Goal: Task Accomplishment & Management: Manage account settings

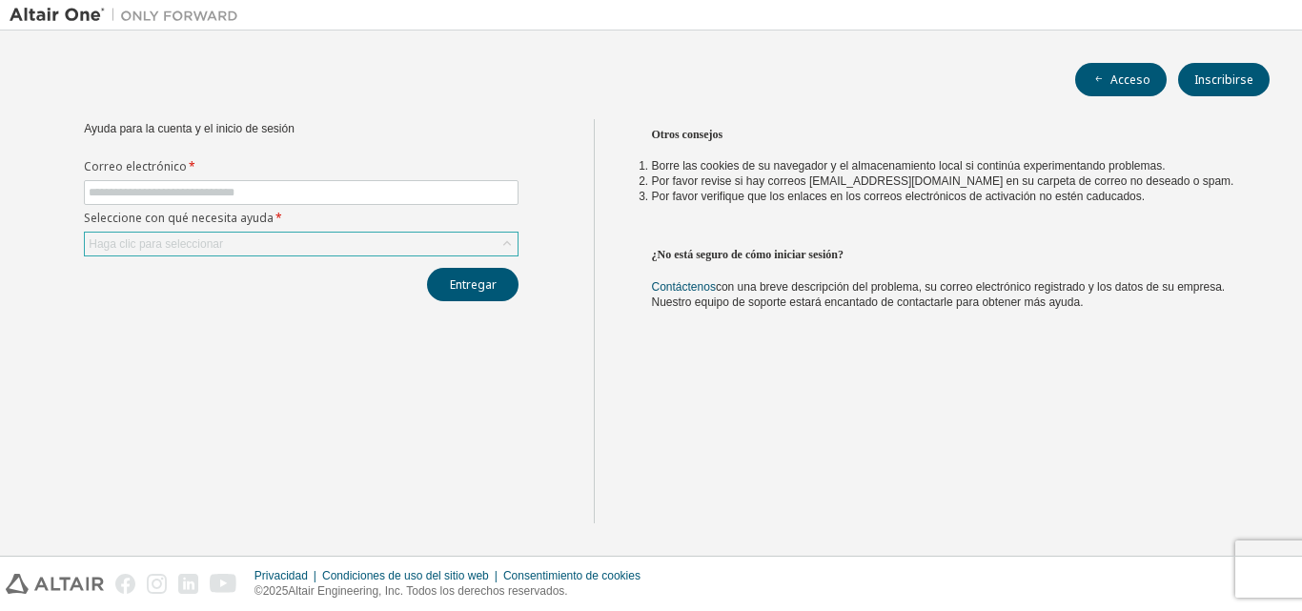
click at [258, 243] on div "Haga clic para seleccionar" at bounding box center [301, 243] width 433 height 23
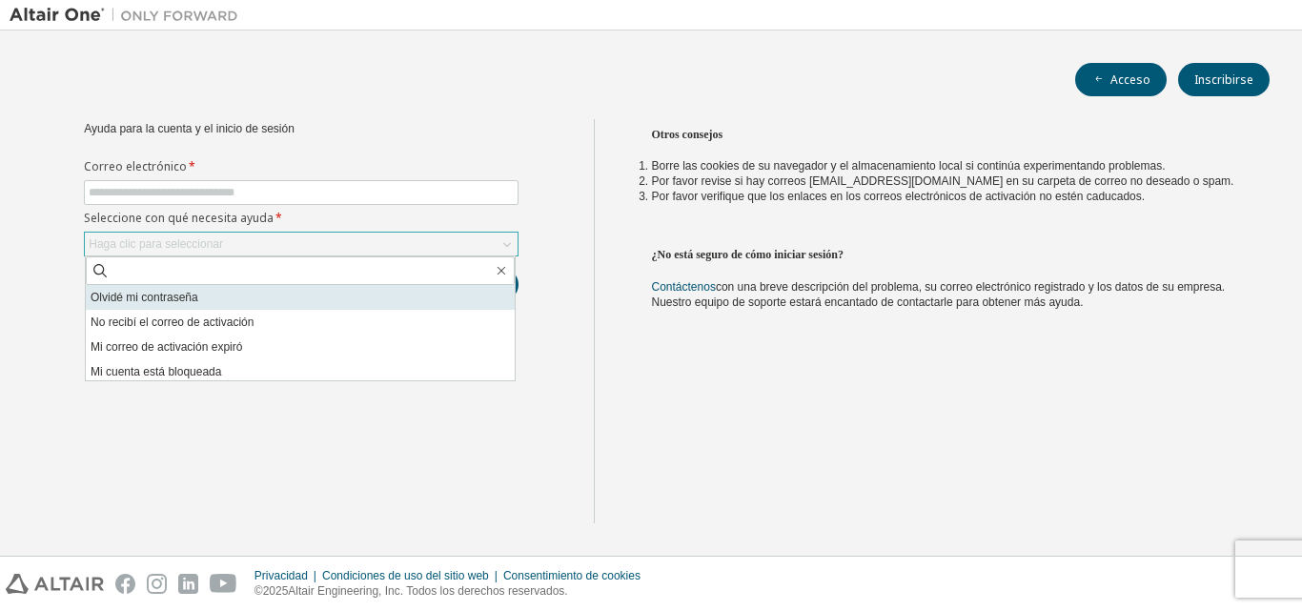
click at [236, 295] on li "Olvidé mi contraseña" at bounding box center [300, 297] width 429 height 25
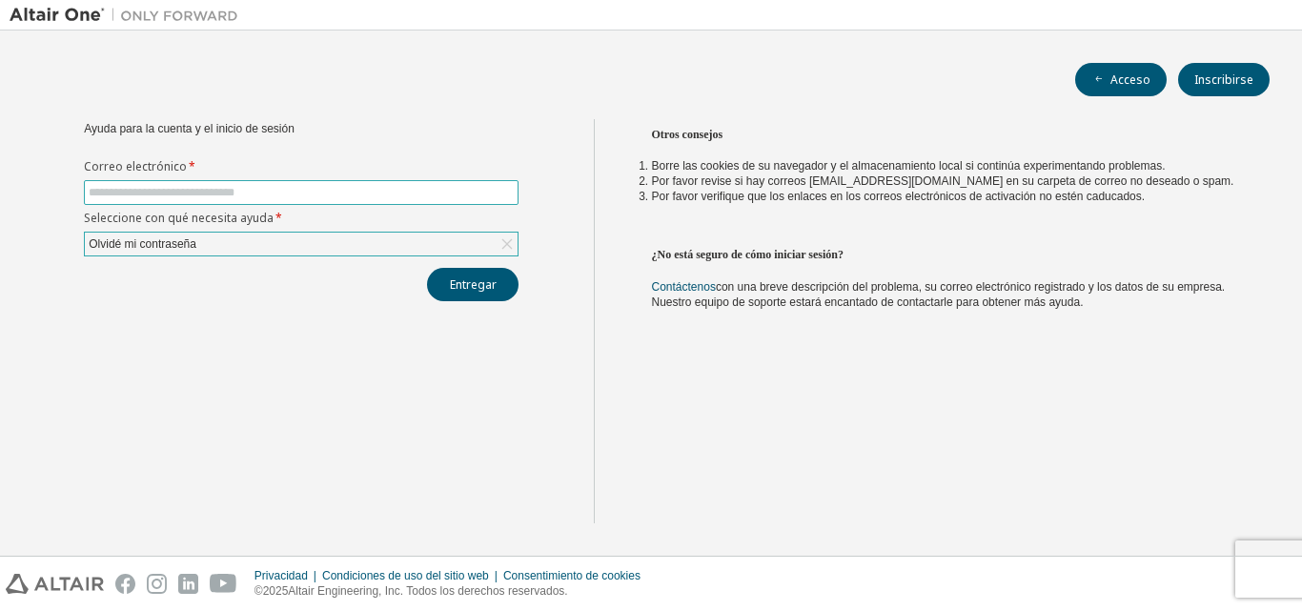
click at [233, 192] on input "text" at bounding box center [301, 192] width 425 height 15
type input "**********"
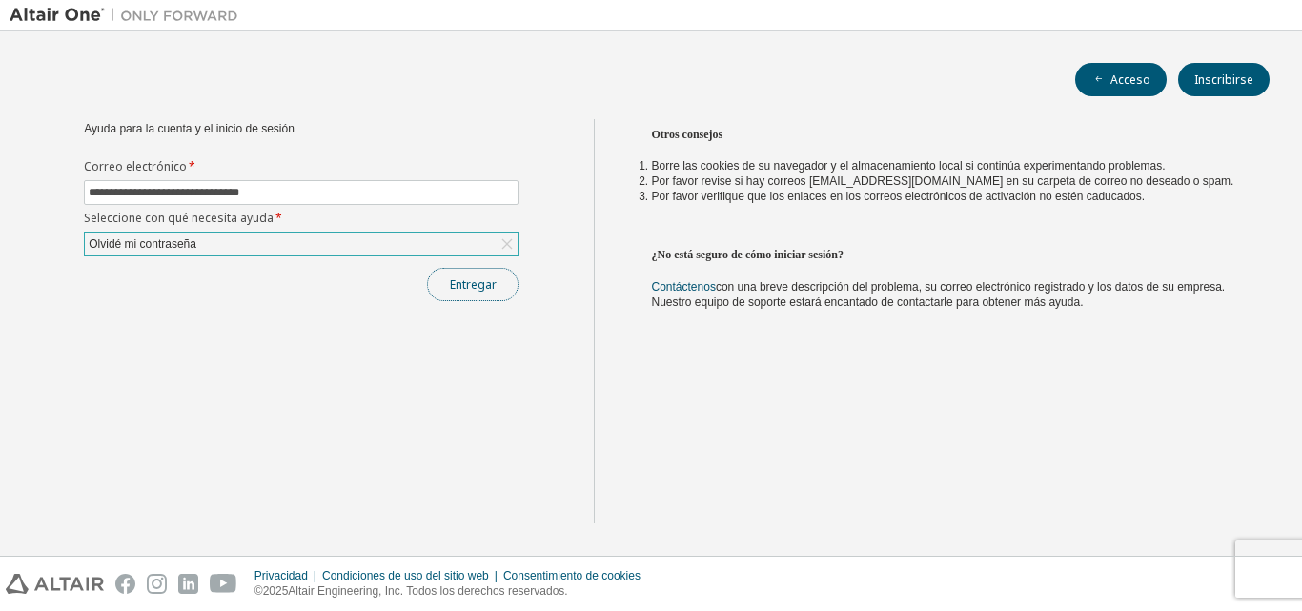
click at [505, 294] on button "Entregar" at bounding box center [472, 284] width 91 height 33
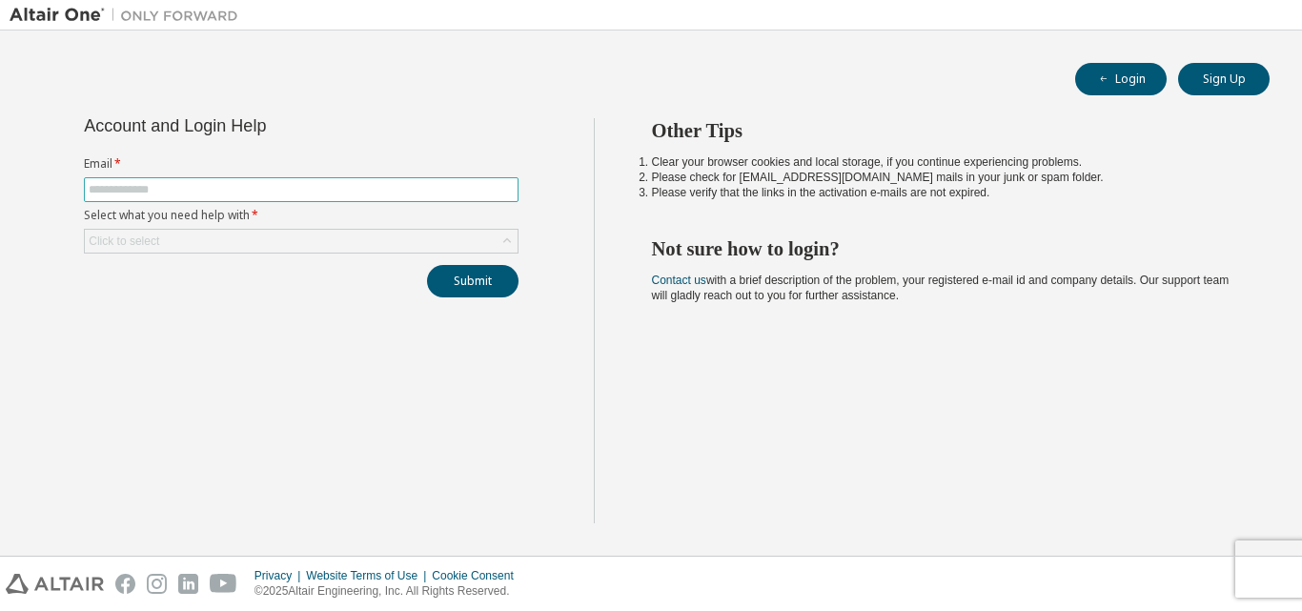
click at [395, 180] on span at bounding box center [301, 189] width 434 height 25
click at [432, 192] on input "text" at bounding box center [301, 189] width 425 height 15
type input "**********"
click at [430, 239] on div "Click to select" at bounding box center [301, 241] width 433 height 23
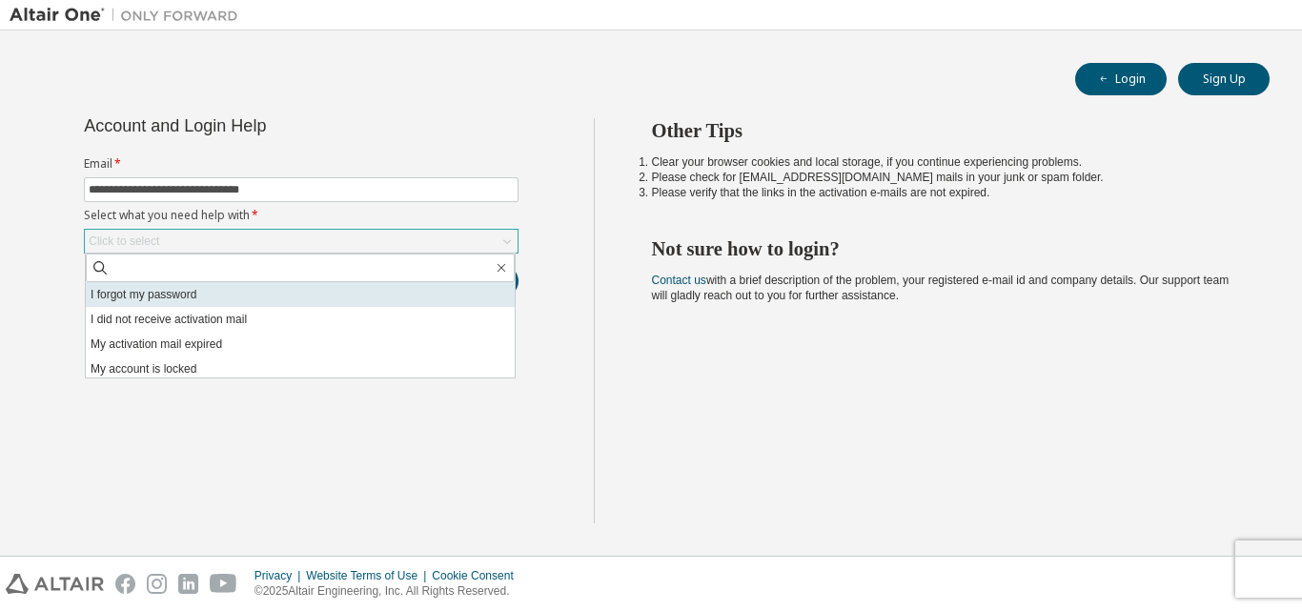
click at [408, 285] on li "I forgot my password" at bounding box center [300, 294] width 429 height 25
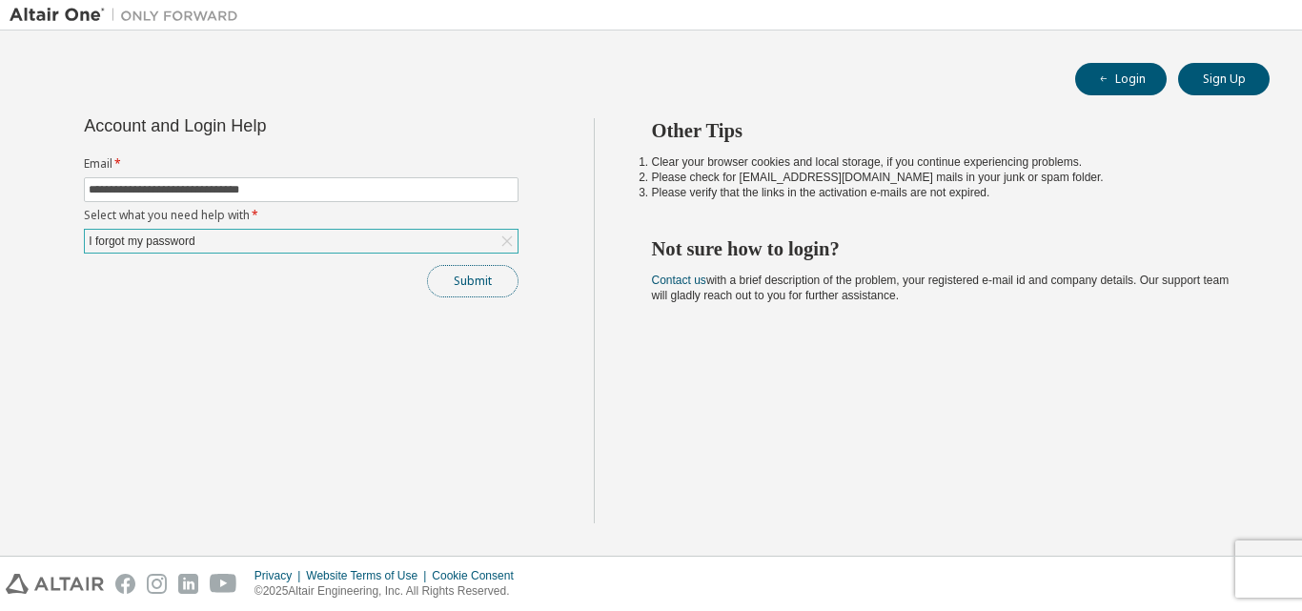
click at [441, 280] on button "Submit" at bounding box center [472, 281] width 91 height 32
